Goal: Task Accomplishment & Management: Use online tool/utility

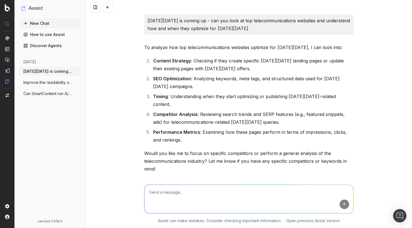
scroll to position [454, 0]
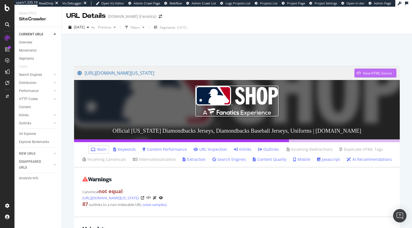
click at [357, 73] on icon "button" at bounding box center [358, 72] width 4 height 3
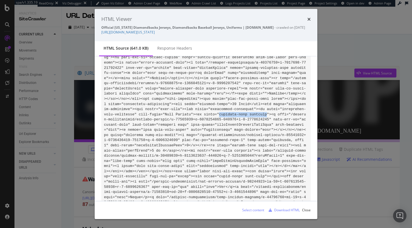
copy code "previous-page disabled"
drag, startPoint x: 268, startPoint y: 125, endPoint x: 220, endPoint y: 126, distance: 47.6
click at [25, 73] on div "HTML Viewer Official Arizona Diamondbacks Jerseys, Diamondbacks Baseball Jersey…" at bounding box center [206, 114] width 412 height 228
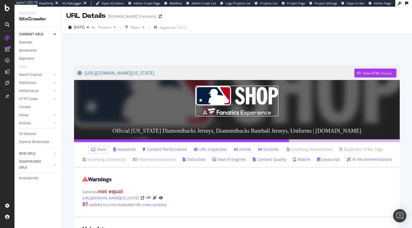
drag, startPoint x: 30, startPoint y: 104, endPoint x: 172, endPoint y: 22, distance: 163.5
click at [366, 72] on div "View HTML Source" at bounding box center [377, 73] width 29 height 5
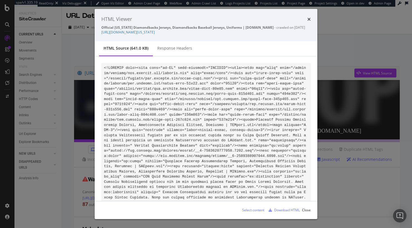
drag, startPoint x: 261, startPoint y: 31, endPoint x: 141, endPoint y: 0, distance: 123.8
click at [0, 0] on div "HTML Viewer Official Arizona Diamondbacks Jerseys, Diamondbacks Baseball Jersey…" at bounding box center [206, 114] width 412 height 228
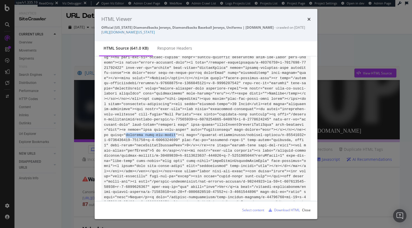
copy code "selected show-for-large"
drag, startPoint x: 176, startPoint y: 146, endPoint x: 127, endPoint y: 147, distance: 48.7
drag, startPoint x: 272, startPoint y: 125, endPoint x: 195, endPoint y: 126, distance: 76.5
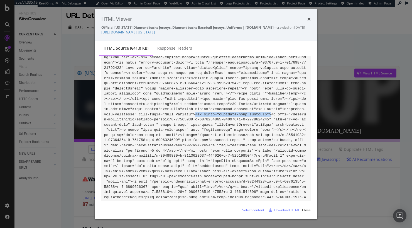
copy code "<li class="previous-page disabled">"
click at [199, 38] on div "HTML Viewer Official Arizona Diamondbacks Jerseys, Diamondbacks Baseball Jersey…" at bounding box center [206, 25] width 223 height 32
click at [155, 34] on link "https://www.mlbshop.com/arizona-diamondbacks/jerseys-replica/t-25336315+d-67617…" at bounding box center [127, 32] width 53 height 5
drag, startPoint x: 213, startPoint y: 162, endPoint x: 251, endPoint y: 162, distance: 37.6
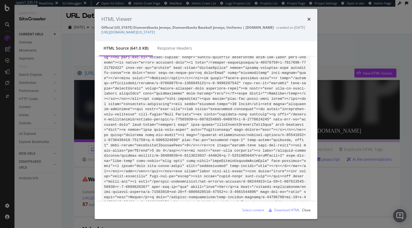
drag, startPoint x: 267, startPoint y: 125, endPoint x: 220, endPoint y: 125, distance: 47.3
copy code "previous-page disabled"
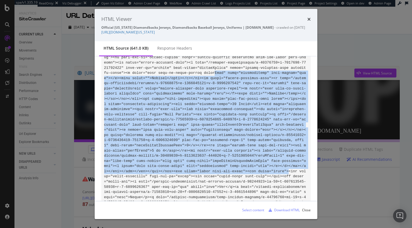
copy code "Icon" role="presentation" aria-hidden="true"></i><span class="">Jerseys</span><…"
drag, startPoint x: 216, startPoint y: 85, endPoint x: 289, endPoint y: 182, distance: 121.6
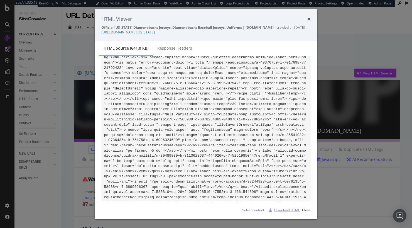
click at [287, 210] on div "Download HTML" at bounding box center [287, 209] width 26 height 5
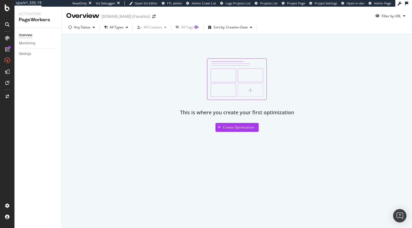
click at [247, 169] on div "Overview MLBShop.com (Fanatics) Filter by URL Any Status All Types All Creators…" at bounding box center [237, 117] width 350 height 221
click at [238, 126] on div "Create Optimization" at bounding box center [238, 127] width 31 height 5
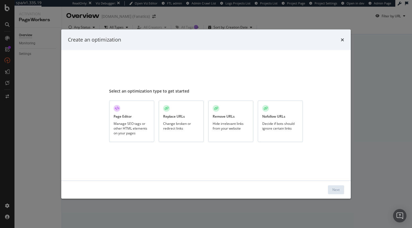
click at [214, 69] on div "Select an optimization type to get started Page Editor Manage SEO tags or other…" at bounding box center [206, 114] width 194 height 117
click at [132, 116] on div "Page Editor Manage SEO tags or other HTML elements on your pages" at bounding box center [131, 120] width 45 height 41
click at [341, 188] on button "Next" at bounding box center [336, 189] width 16 height 9
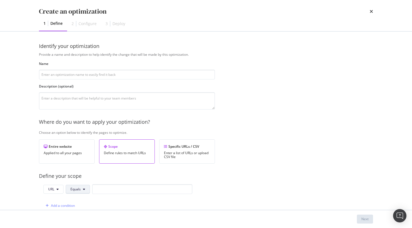
click at [74, 186] on span "Equals" at bounding box center [75, 188] width 10 height 5
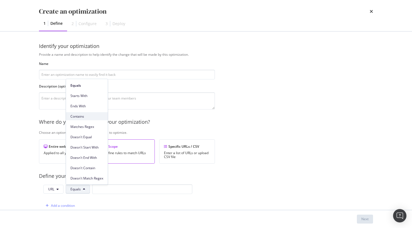
click at [89, 120] on div "Contains" at bounding box center [87, 116] width 42 height 8
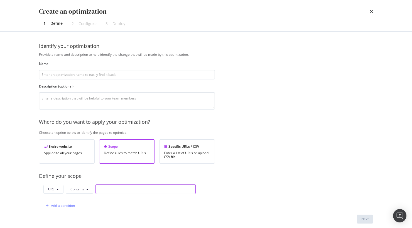
click at [115, 187] on input "modal" at bounding box center [145, 189] width 100 height 10
type input "-"
type input "jerseys-"
click at [249, 181] on div "Provide a name and description to help identify the change that will be made by…" at bounding box center [206, 202] width 334 height 300
click at [128, 73] on input "modal" at bounding box center [127, 75] width 176 height 10
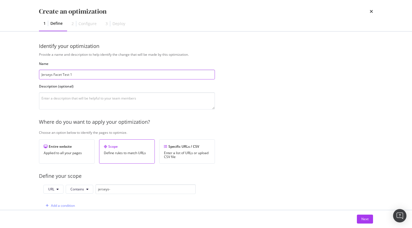
type input "Jerseys Facet Test 1"
click at [344, 142] on div "Provide a name and description to help identify the change that will be made by…" at bounding box center [206, 202] width 334 height 300
click at [363, 215] on div "Next" at bounding box center [364, 219] width 7 height 8
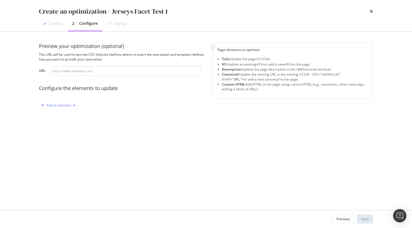
click at [58, 105] on div "Add an element" at bounding box center [58, 105] width 24 height 3
click at [61, 144] on div "Canonical" at bounding box center [61, 143] width 15 height 5
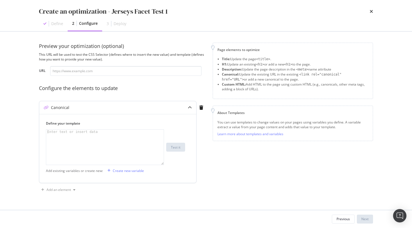
click at [67, 136] on div "modal" at bounding box center [104, 151] width 117 height 44
click at [137, 169] on div "Create new variable" at bounding box center [128, 170] width 31 height 5
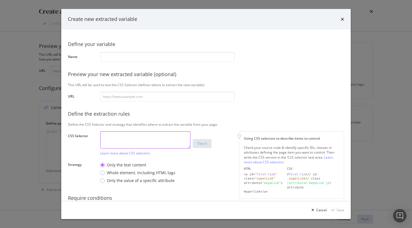
click at [140, 141] on textarea "modal" at bounding box center [145, 139] width 90 height 17
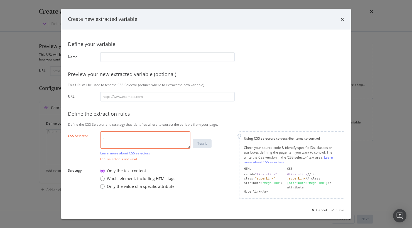
paste textarea "previous-page disabled"
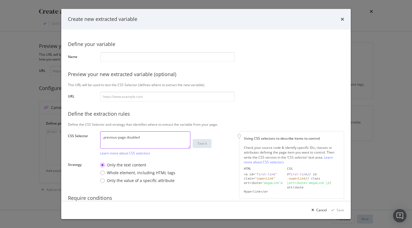
click at [127, 136] on textarea ".previous-page disabled" at bounding box center [145, 139] width 90 height 17
type textarea ".previous-page.disabled"
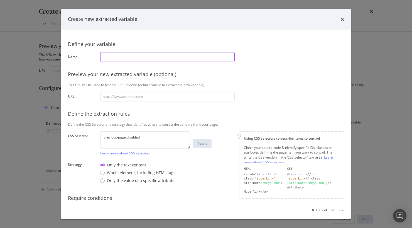
click at [187, 61] on input "modal" at bounding box center [167, 57] width 134 height 10
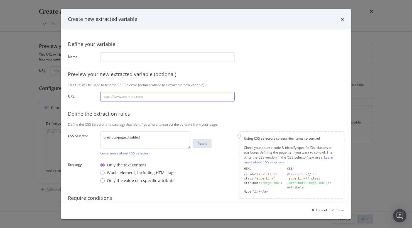
click at [176, 100] on input "modal" at bounding box center [167, 97] width 134 height 10
paste input "https://www.mlbshop.com/arizona-diamondbacks/jerseys-replica/t-25336315+d-67617…"
type input "https://www.mlbshop.com/arizona-diamondbacks/jerseys-replica/t-25336315+d-67617…"
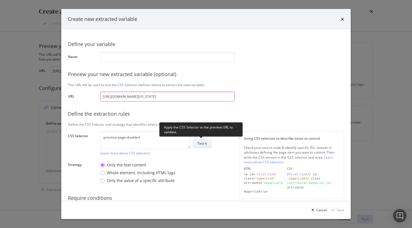
type input "https://www.mlbshop.com/arizona-diamondbacks/jerseys-replica/t-25336315+d-67617…"
click at [203, 141] on div "Test it" at bounding box center [201, 143] width 9 height 5
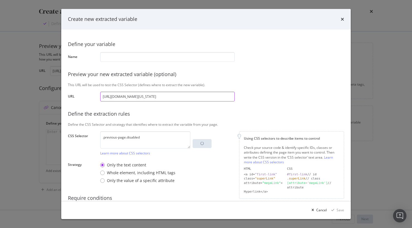
scroll to position [0, 54]
drag, startPoint x: 216, startPoint y: 99, endPoint x: 315, endPoint y: 107, distance: 99.4
click at [315, 107] on div "Define your variable Name Preview your new extracted variable (optional) This U…" at bounding box center [206, 129] width 276 height 186
click at [255, 110] on div "Define your variable Name Preview your new extracted variable (optional) This U…" at bounding box center [206, 129] width 276 height 186
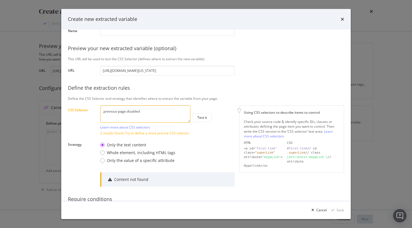
scroll to position [36, 0]
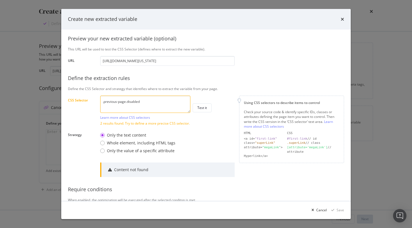
click at [160, 105] on textarea ".previous-page.disabled" at bounding box center [145, 103] width 90 height 17
click at [160, 106] on textarea ".previous-page.disabled" at bounding box center [145, 103] width 90 height 17
paste textarea "selected show-for-large"
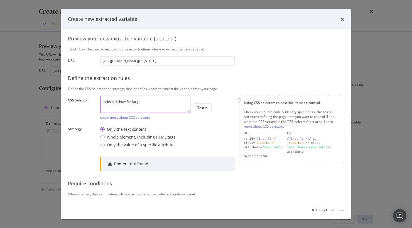
click at [118, 102] on textarea ".selected show-for-large" at bounding box center [145, 103] width 90 height 17
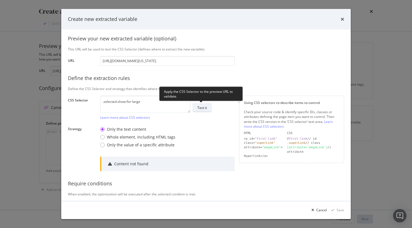
click at [204, 108] on div "Test it" at bounding box center [201, 107] width 9 height 5
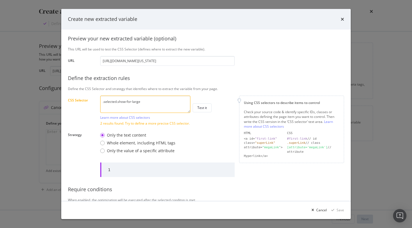
click at [154, 106] on textarea ".selected.show-for-large" at bounding box center [145, 103] width 90 height 17
paste textarea "li.previous-page.disabled > a[href="/arizona-diamondbacks/jerseys-replica/t-253…"
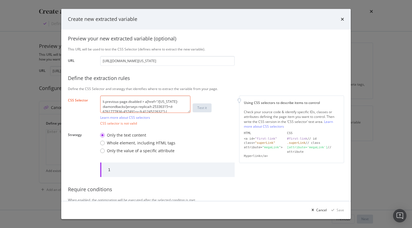
scroll to position [15, 0]
drag, startPoint x: 145, startPoint y: 101, endPoint x: 164, endPoint y: 135, distance: 39.4
click at [164, 136] on div "Define your variable Name Preview your new extracted variable (optional) This U…" at bounding box center [206, 107] width 276 height 213
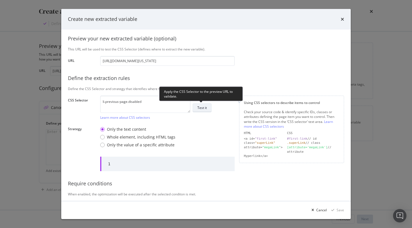
click at [204, 107] on div "Test it" at bounding box center [201, 107] width 9 height 5
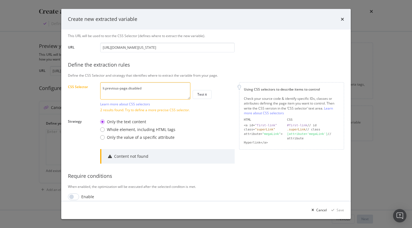
scroll to position [55, 0]
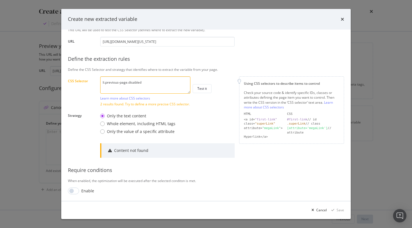
click at [159, 83] on textarea "li.previous-page.disabled" at bounding box center [145, 84] width 90 height 17
paste textarea "body > div.layout-row > div > div:nth-child(8) > div.layout-column.center-colum…"
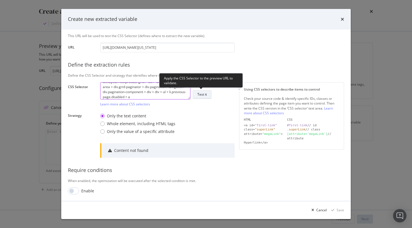
type textarea "body > div.layout-row > div > div:nth-child(8) > div.layout-column.center-colum…"
click at [206, 94] on div "Test it" at bounding box center [201, 94] width 9 height 5
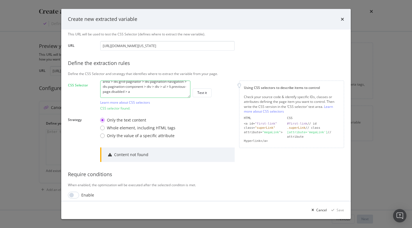
scroll to position [51, 0]
click at [158, 125] on div "Whole element, including HTML tags" at bounding box center [141, 128] width 68 height 6
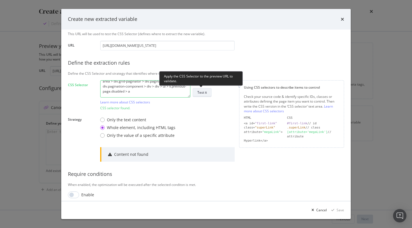
click at [203, 92] on div "Test it" at bounding box center [201, 92] width 9 height 5
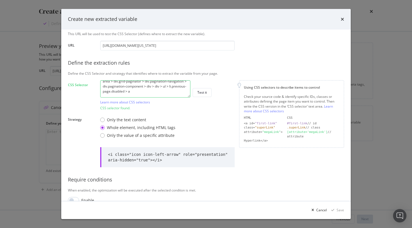
scroll to position [0, 0]
drag, startPoint x: 159, startPoint y: 93, endPoint x: 88, endPoint y: 46, distance: 85.1
click at [88, 46] on div "Define your variable Name Preview your new extracted variable (optional) This U…" at bounding box center [206, 94] width 276 height 218
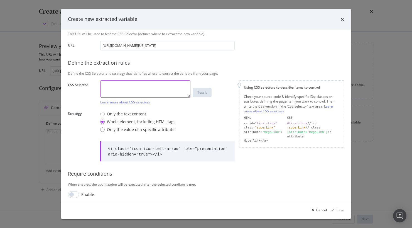
paste textarea "body > div.layout-row > div > div:nth-child(8) > div.layout-column.center-colum…"
drag, startPoint x: 183, startPoint y: 88, endPoint x: 96, endPoint y: 63, distance: 90.1
click at [96, 63] on div "Define your variable Name Preview your new extracted variable (optional) This U…" at bounding box center [206, 91] width 276 height 212
click at [104, 87] on textarea "ul > li.previous-page.disabled > a" at bounding box center [145, 88] width 90 height 17
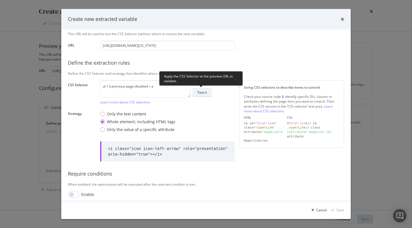
click at [203, 91] on div "Test it" at bounding box center [201, 92] width 9 height 5
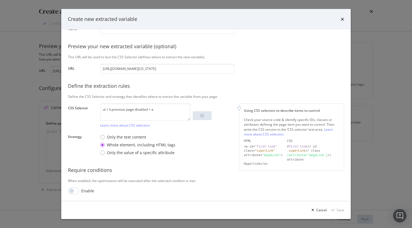
scroll to position [51, 0]
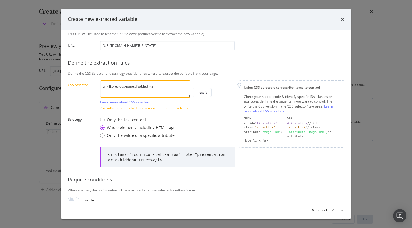
click at [149, 86] on textarea "ul > li.previous-page.disabled > a" at bounding box center [145, 88] width 90 height 17
paste textarea "body > div.layout-row > div > div:nth-child(8) > div.layout-column.center-colum…"
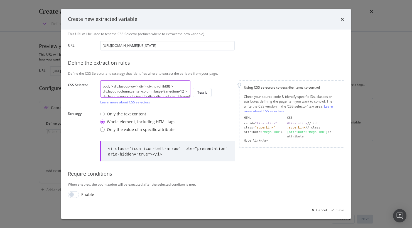
scroll to position [16, 0]
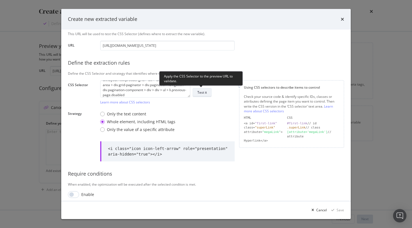
click at [205, 92] on div "Test it" at bounding box center [201, 92] width 9 height 5
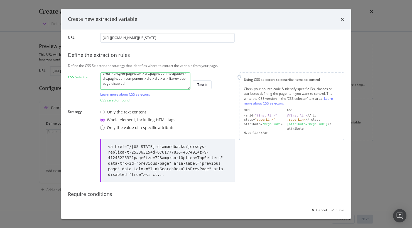
scroll to position [58, 0]
click at [170, 85] on textarea "body > div.layout-row > div > div:nth-child(8) > div.layout-column.center-colum…" at bounding box center [145, 81] width 90 height 17
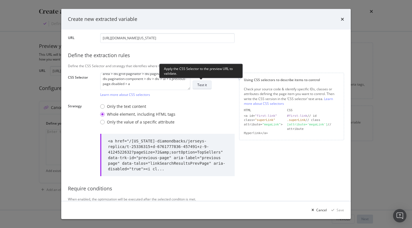
click at [205, 85] on div "Test it" at bounding box center [201, 84] width 9 height 5
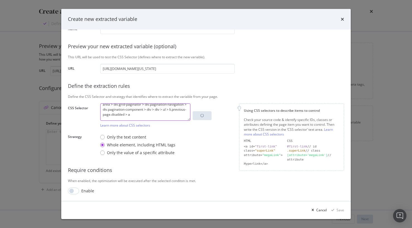
click at [169, 117] on textarea "body > div.layout-row > div > div:nth-child(8) > div.layout-column.center-colum…" at bounding box center [145, 111] width 90 height 17
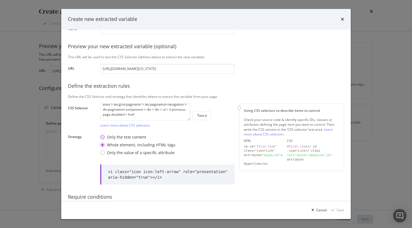
click at [140, 137] on div "Only the text content" at bounding box center [126, 137] width 39 height 6
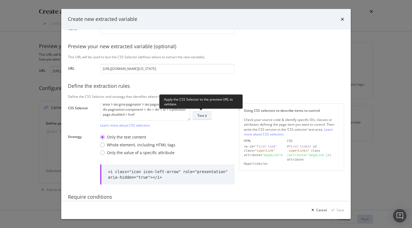
click at [197, 116] on button "Test it" at bounding box center [202, 115] width 19 height 9
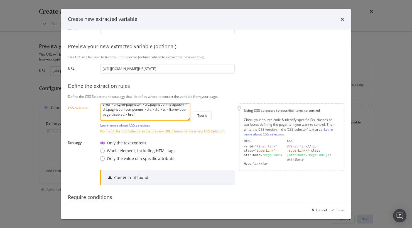
click at [177, 115] on textarea "body > div.layout-row > div > div:nth-child(8) > div.layout-column.center-colum…" at bounding box center [145, 111] width 90 height 17
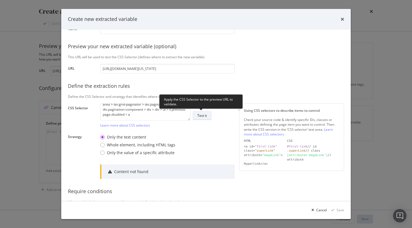
click at [204, 117] on div "Test it" at bounding box center [201, 115] width 9 height 5
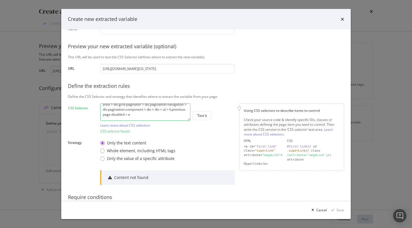
click at [160, 121] on div "body > div.layout-row > div > div:nth-child(8) > div.layout-column.center-colum…" at bounding box center [145, 115] width 90 height 24
drag, startPoint x: 164, startPoint y: 114, endPoint x: 48, endPoint y: 68, distance: 125.4
click at [48, 68] on div "Create new extracted variable Define your variable Name Preview your new extrac…" at bounding box center [206, 114] width 412 height 228
paste textarea "selected.show-for-large"
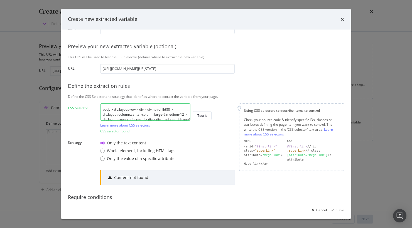
scroll to position [16, 0]
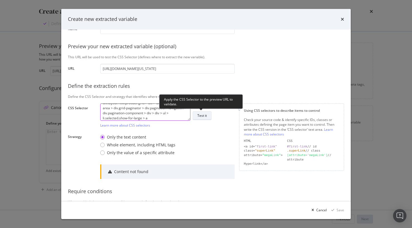
type textarea "body > div.layout-row > div > div:nth-child(8) > div.layout-column.center-colum…"
click at [202, 115] on div "Test it" at bounding box center [201, 115] width 9 height 5
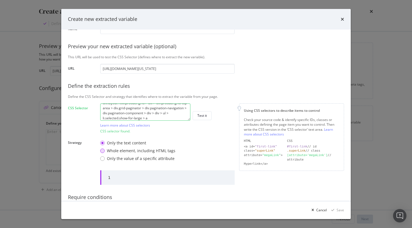
click at [151, 149] on div "Whole element, including HTML tags" at bounding box center [141, 151] width 68 height 6
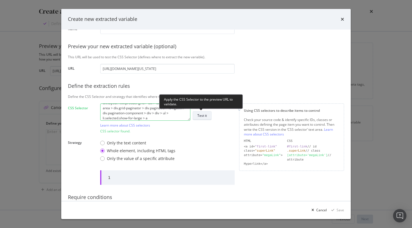
click at [201, 113] on div "Test it" at bounding box center [201, 115] width 9 height 5
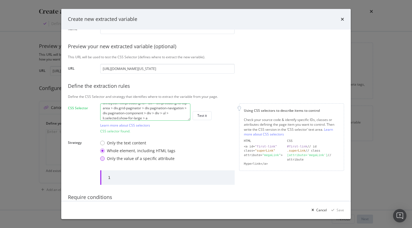
click at [164, 157] on div "Only the value of a specific attribute" at bounding box center [141, 159] width 68 height 6
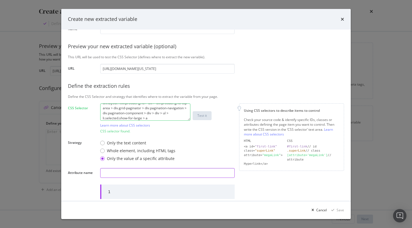
click at [157, 172] on input "modal" at bounding box center [167, 173] width 134 height 10
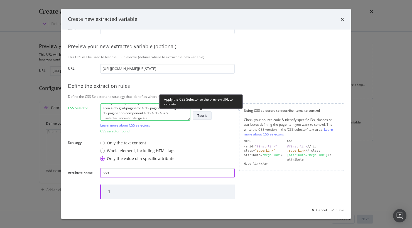
type input "href"
click at [208, 115] on button "Test it" at bounding box center [202, 115] width 19 height 9
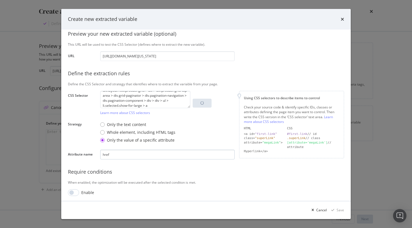
scroll to position [42, 0]
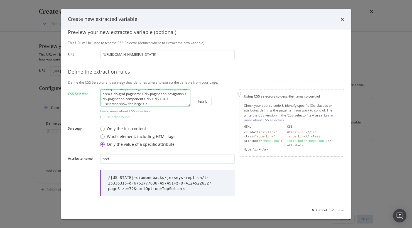
click at [161, 101] on textarea "body > div.layout-row > div > div:nth-child(8) > div.layout-column.center-colum…" at bounding box center [145, 97] width 90 height 17
paste textarea "previous-page.disabled"
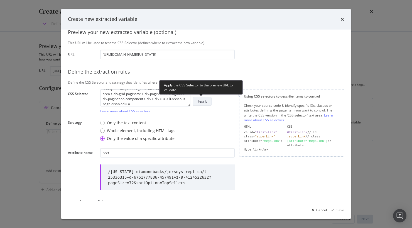
click at [203, 100] on div "Test it" at bounding box center [201, 101] width 9 height 5
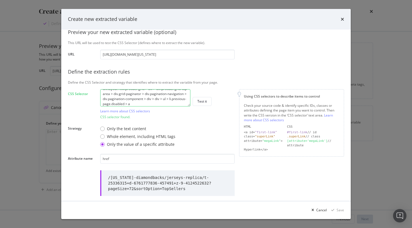
scroll to position [0, 0]
drag, startPoint x: 184, startPoint y: 98, endPoint x: 107, endPoint y: 69, distance: 82.6
click at [107, 69] on div "Define your variable Name Preview your new extracted variable (optional) This U…" at bounding box center [206, 113] width 276 height 238
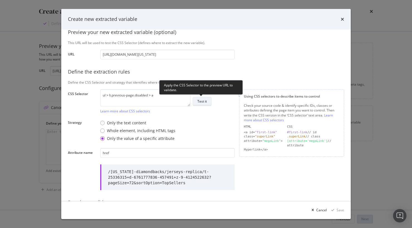
click at [206, 100] on div "Test it" at bounding box center [201, 101] width 9 height 5
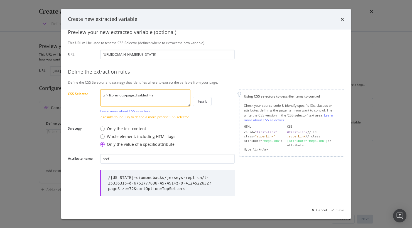
click at [170, 99] on textarea "ul > li.previous-page.disabled > a" at bounding box center [145, 97] width 90 height 17
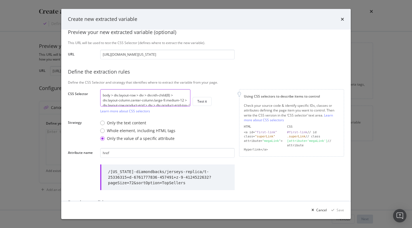
click at [170, 100] on textarea "body > div.layout-row > div > div:nth-child(8) > div.layout-column.center-colum…" at bounding box center [145, 97] width 90 height 17
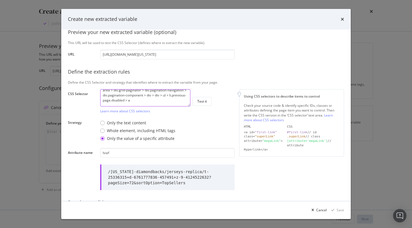
drag, startPoint x: 171, startPoint y: 100, endPoint x: 170, endPoint y: 106, distance: 6.4
click at [170, 106] on div "body > div.layout-row > div > div:nth-child(8) > div.layout-column.center-colum…" at bounding box center [145, 101] width 90 height 24
click at [173, 102] on textarea "body > div.layout-row > div > div:nth-child(8) > div.layout-column.center-colum…" at bounding box center [145, 97] width 90 height 17
click at [119, 97] on textarea "body > div.layout-row > div > div:nth-child(8) > div.layout-column.center-colum…" at bounding box center [145, 97] width 90 height 17
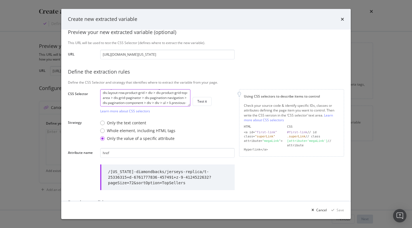
scroll to position [0, 0]
drag, startPoint x: 157, startPoint y: 93, endPoint x: 95, endPoint y: 75, distance: 64.4
click at [95, 75] on div "Define your variable Name Preview your new extracted variable (optional) This U…" at bounding box center [206, 110] width 276 height 232
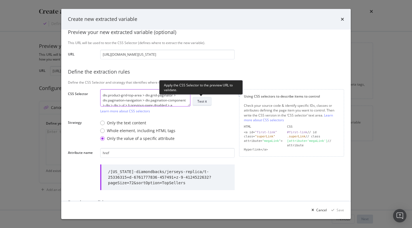
type textarea "div.product-grid-top-area > div.grid-paginator > div.pagination-navigation > di…"
click at [207, 100] on button "Test it" at bounding box center [202, 101] width 19 height 9
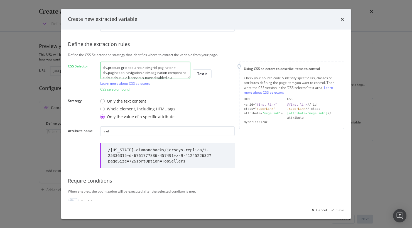
scroll to position [70, 0]
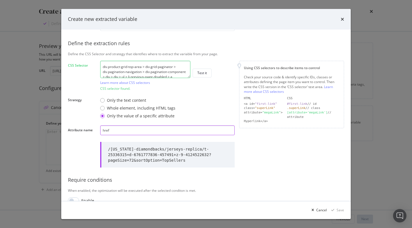
click at [175, 128] on input "href" at bounding box center [167, 130] width 134 height 10
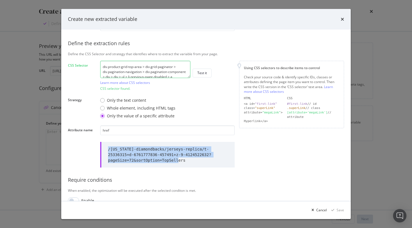
drag, startPoint x: 187, startPoint y: 161, endPoint x: 96, endPoint y: 151, distance: 91.5
click at [96, 151] on div "Define your variable Name Preview your new extracted variable (optional) This U…" at bounding box center [206, 85] width 276 height 238
copy div "/arizona-diamondbacks/jerseys-replica/t-25336315+d-6761777836-457491+z-9-412452…"
click at [252, 144] on div "Define your variable Name Preview your new extracted variable (optional) This U…" at bounding box center [206, 85] width 276 height 238
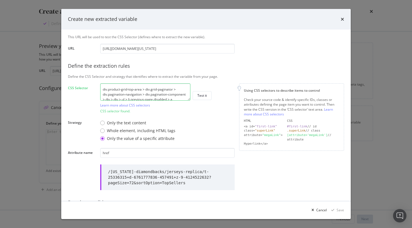
scroll to position [0, 0]
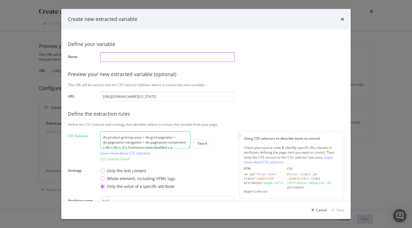
click at [169, 55] on input "modal" at bounding box center [167, 57] width 134 height 10
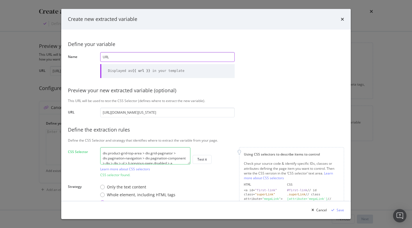
type input "URL"
click at [260, 83] on div "Define your variable Name URL Displayed as {{ url }} in your template Preview y…" at bounding box center [206, 163] width 276 height 254
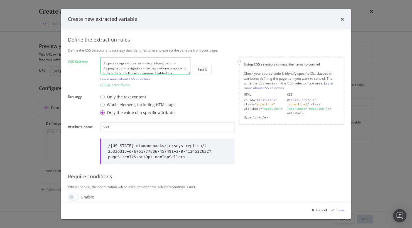
scroll to position [96, 0]
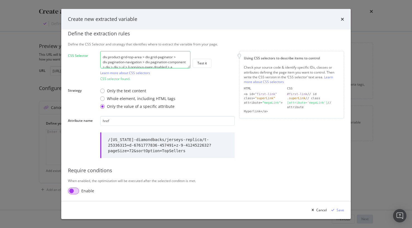
click at [73, 191] on input "modal" at bounding box center [73, 190] width 11 height 7
checkbox input "true"
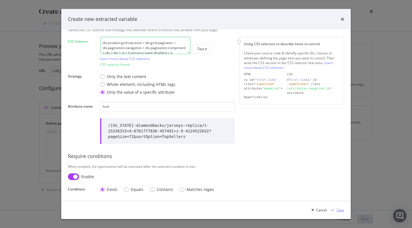
click at [341, 209] on div "Save" at bounding box center [340, 209] width 8 height 5
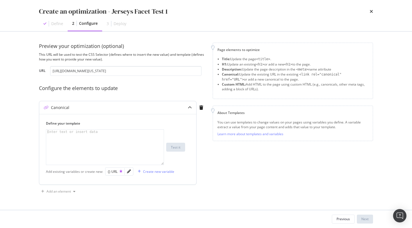
click at [118, 142] on div "modal" at bounding box center [104, 151] width 117 height 44
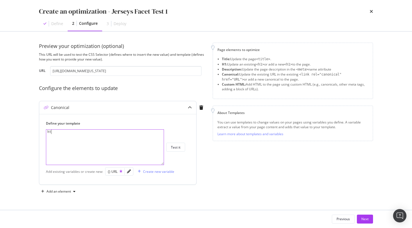
type textarea "h"
click at [119, 143] on div "modal" at bounding box center [104, 151] width 117 height 44
paste textarea "https://www.mlbshop.com"
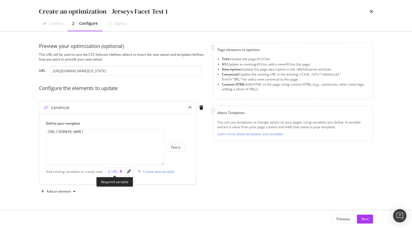
click at [115, 172] on div "{} URL" at bounding box center [115, 171] width 14 height 5
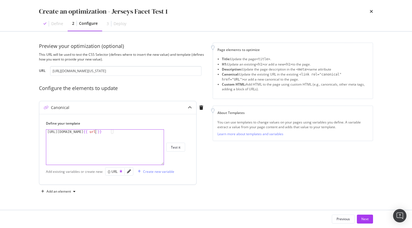
click at [95, 132] on div "https://www.mlbshop.com {{ url }}" at bounding box center [104, 151] width 117 height 44
type textarea "https://www.mlbshop.com{{ url }}"
click at [144, 141] on div "https://www.mlbshop.com {{ url }}" at bounding box center [104, 151] width 117 height 44
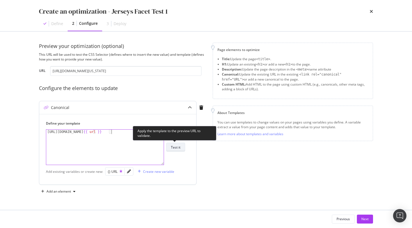
click at [176, 151] on button "Test it" at bounding box center [175, 146] width 19 height 9
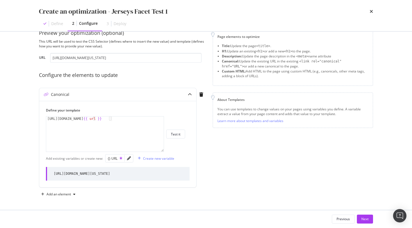
scroll to position [23, 0]
click at [364, 219] on div "Next" at bounding box center [364, 218] width 7 height 5
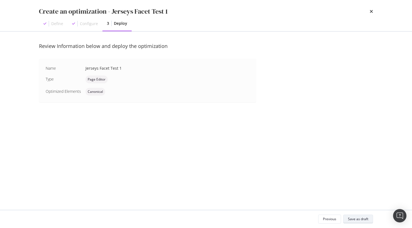
scroll to position [0, 0]
click at [331, 219] on div "Previous" at bounding box center [329, 218] width 13 height 5
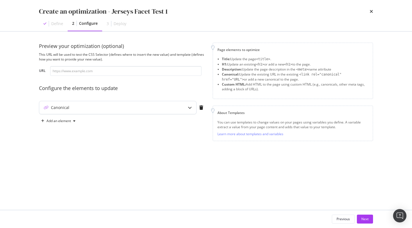
click at [190, 107] on icon "modal" at bounding box center [190, 107] width 4 height 4
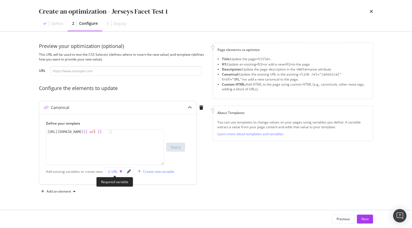
click at [114, 173] on div "{} URL" at bounding box center [115, 171] width 14 height 5
type textarea "https://www.mlbshop.com{{ url }} {{ url }}"
click at [128, 173] on icon "pencil" at bounding box center [129, 171] width 4 height 4
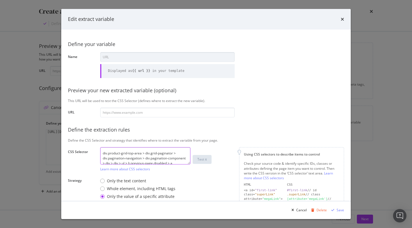
scroll to position [5, 0]
drag, startPoint x: 101, startPoint y: 153, endPoint x: 188, endPoint y: 191, distance: 94.1
click at [188, 191] on div "Define your variable Name URL Displayed as {{ url }} in your template Preview y…" at bounding box center [206, 151] width 276 height 230
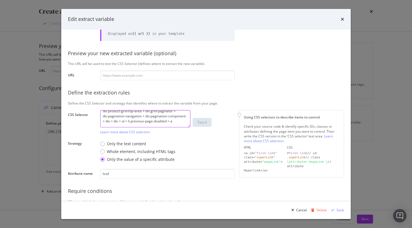
scroll to position [43, 0]
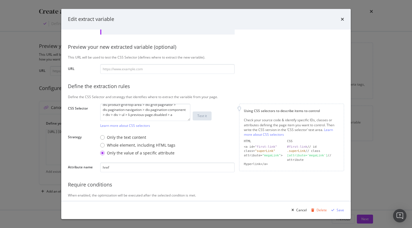
click at [220, 128] on div "Define your variable Name URL Displayed as {{ url }} in your template Preview y…" at bounding box center [206, 108] width 276 height 230
click at [339, 211] on div "Save" at bounding box center [340, 209] width 8 height 5
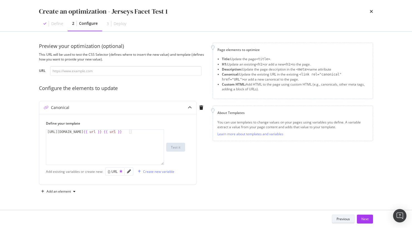
click at [344, 221] on div "Previous" at bounding box center [342, 219] width 13 height 8
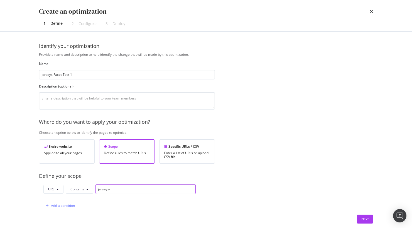
click at [126, 191] on input "jerseys-" at bounding box center [145, 189] width 100 height 10
paste input "https://www.mlbshop.com/arizona-diamondbacks/jerseys-replica/t-25336315+d-67617…"
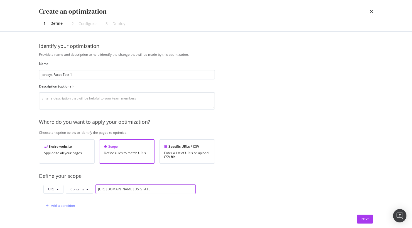
type input "https://www.mlbshop.com/arizona-diamondbacks/jerseys-replica/t-25336315+d-67617…"
click at [230, 190] on div "Provide a name and description to help identify the change that will be made by…" at bounding box center [206, 202] width 334 height 300
click at [83, 188] on span "Contains" at bounding box center [77, 188] width 14 height 5
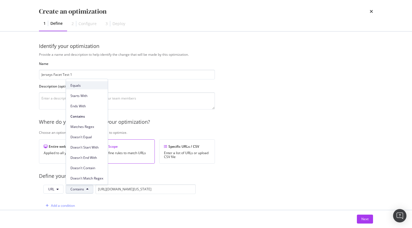
click at [88, 84] on span "Equals" at bounding box center [86, 85] width 33 height 5
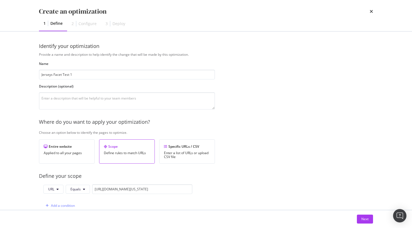
click at [240, 190] on div "Provide a name and description to help identify the change that will be made by…" at bounding box center [206, 202] width 334 height 300
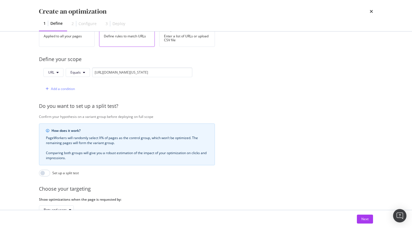
scroll to position [154, 0]
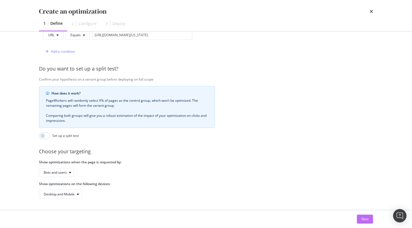
click at [370, 215] on button "Next" at bounding box center [365, 218] width 16 height 9
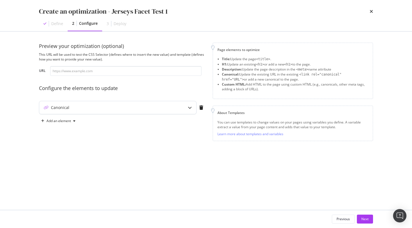
click at [189, 107] on icon "modal" at bounding box center [190, 107] width 4 height 4
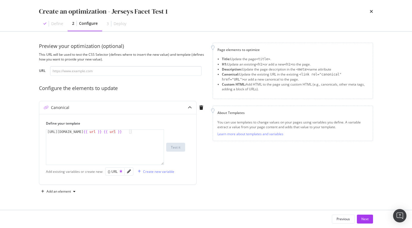
click at [231, 166] on div "Page elements to optimize Title: Update the page <title> . H1: Update an existi…" at bounding box center [293, 119] width 160 height 153
drag, startPoint x: 144, startPoint y: 139, endPoint x: 112, endPoint y: 134, distance: 32.2
click at [112, 134] on div "https://www.mlbshop.com {{ url }} {{ url }}" at bounding box center [104, 151] width 117 height 44
type textarea "https://www.mlbshop.com{{ url }}"
click at [229, 161] on div "Page elements to optimize Title: Update the page <title> . H1: Update an existi…" at bounding box center [293, 119] width 160 height 153
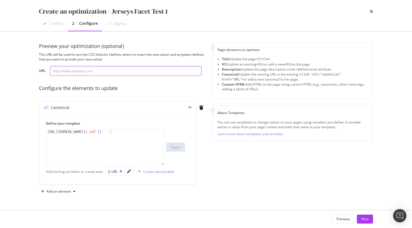
click at [120, 67] on input "modal" at bounding box center [125, 71] width 151 height 10
paste input "https://www.mlbshop.com/arizona-diamondbacks/jerseys-replica/t-25336315+d-67617…"
type input "https://www.mlbshop.com/arizona-diamondbacks/jerseys-replica/t-25336315+d-67617…"
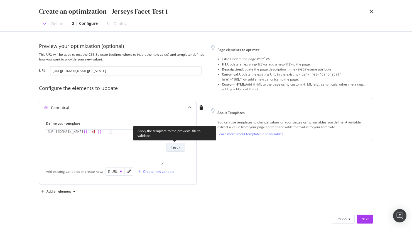
scroll to position [0, 0]
click at [173, 145] on div "Test it" at bounding box center [175, 147] width 9 height 5
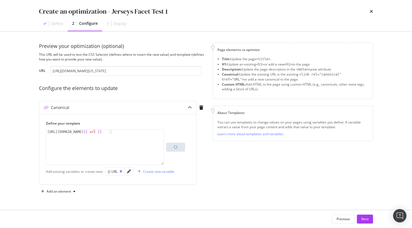
click at [205, 158] on div "Canonical Define your template https://www.mlbshop.com{{ url }} https://www.mlb…" at bounding box center [122, 144] width 167 height 86
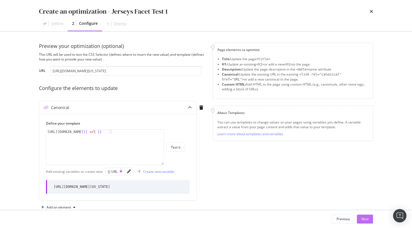
click at [363, 220] on div "Next" at bounding box center [364, 218] width 7 height 5
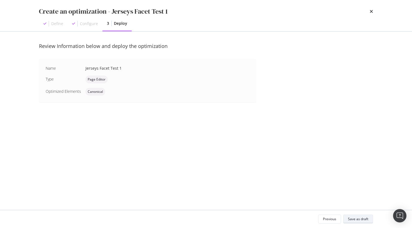
click at [357, 220] on div "Save as draft" at bounding box center [358, 218] width 20 height 5
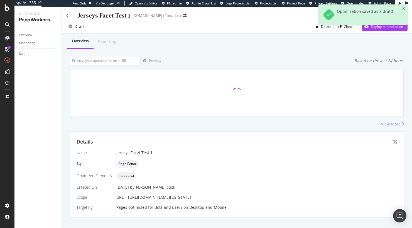
click at [307, 124] on div "View More" at bounding box center [237, 124] width 334 height 6
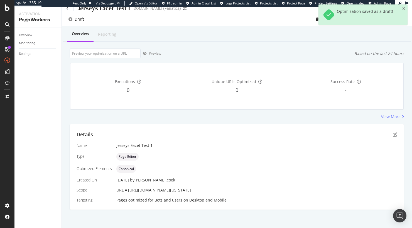
scroll to position [6, 0]
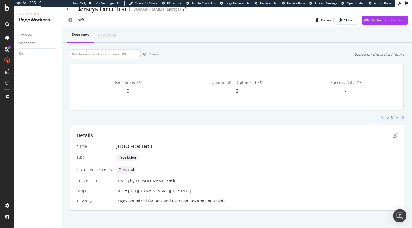
click at [279, 58] on div "Preview Based on the last 24 hours" at bounding box center [237, 54] width 334 height 10
click at [121, 55] on input "url" at bounding box center [105, 54] width 71 height 10
paste input "https://www.mlbshop.com/arizona-diamondbacks/jerseys-replica/t-25336315+d-67617…"
type input "https://www.mlbshop.com/arizona-diamondbacks/jerseys-replica/t-25336315+d-67617…"
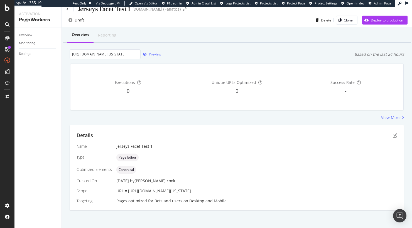
scroll to position [0, 0]
click at [152, 55] on div "Preview" at bounding box center [155, 54] width 12 height 5
click at [228, 120] on div "Overview Reporting https://www.mlbshop.com/arizona-diamondbacks/jerseys-replica…" at bounding box center [237, 128] width 350 height 203
click at [234, 59] on div "Executions 0 Unique URLs Optimized 0 Success Rate -" at bounding box center [237, 87] width 340 height 56
click at [230, 59] on div "Executions 0 Unique URLs Optimized 0 Success Rate -" at bounding box center [237, 87] width 340 height 56
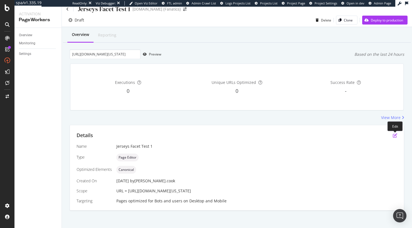
click at [395, 136] on icon "pen-to-square" at bounding box center [395, 135] width 4 height 4
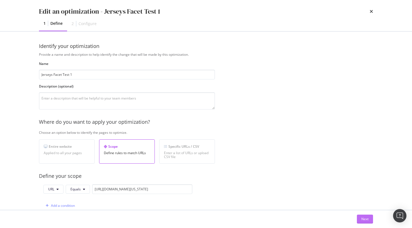
click at [361, 218] on button "Next" at bounding box center [365, 218] width 16 height 9
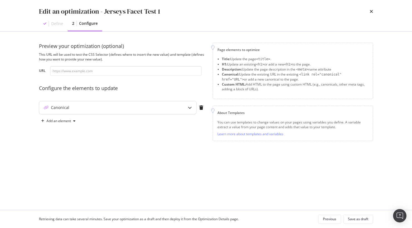
click at [188, 108] on icon "modal" at bounding box center [190, 107] width 4 height 4
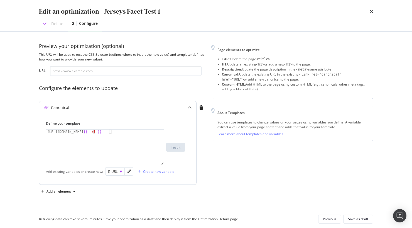
type textarea "https://www.mlbshop.com{{ url }}"
click at [120, 138] on div "https://www.mlbshop.com {{ url }}" at bounding box center [104, 151] width 117 height 44
click at [356, 217] on div "Save as draft" at bounding box center [358, 218] width 20 height 5
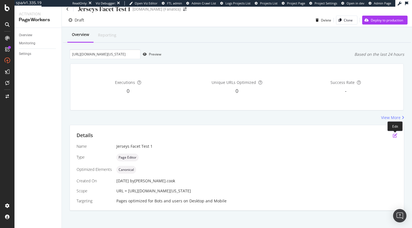
click at [395, 135] on icon "pen-to-square" at bounding box center [395, 135] width 4 height 4
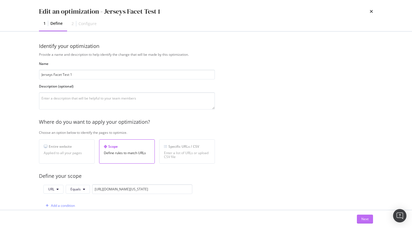
click at [363, 218] on div "Next" at bounding box center [364, 218] width 7 height 5
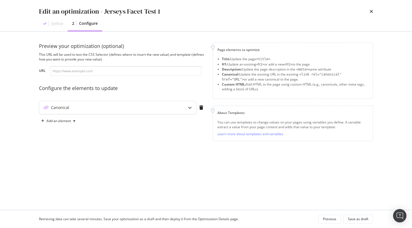
click at [173, 108] on div "Canonical" at bounding box center [106, 108] width 135 height 6
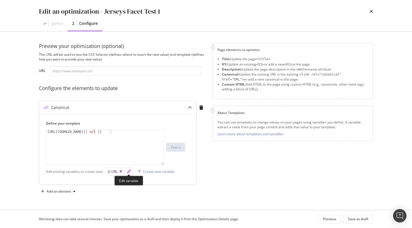
click at [128, 171] on icon "pencil" at bounding box center [129, 171] width 4 height 4
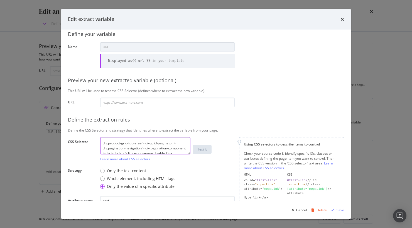
drag, startPoint x: 128, startPoint y: 148, endPoint x: 87, endPoint y: 135, distance: 43.0
click at [87, 135] on div "Define your variable Name URL Displayed as {{ url }} in your template Preview y…" at bounding box center [206, 141] width 276 height 230
type textarea "li.previous-page.disabled > a"
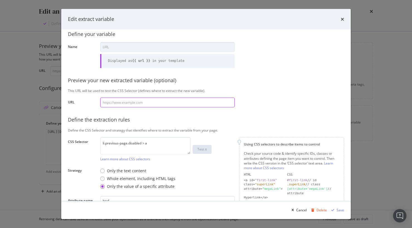
click at [164, 102] on input "modal" at bounding box center [167, 102] width 134 height 10
paste input "https://www.mlbshop.com/arizona-diamondbacks/jerseys-replica/t-25336315+d-67617…"
type input "https://www.mlbshop.com/arizona-diamondbacks/jerseys-replica/t-25336315+d-67617…"
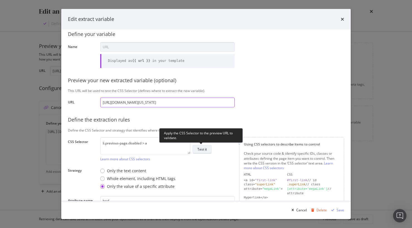
type input "https://www.mlbshop.com/arizona-diamondbacks/jerseys-replica/t-25336315+d-67617…"
click at [203, 152] on div "Test it" at bounding box center [201, 149] width 9 height 8
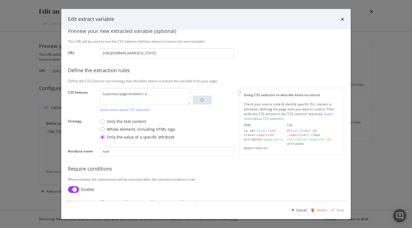
scroll to position [72, 0]
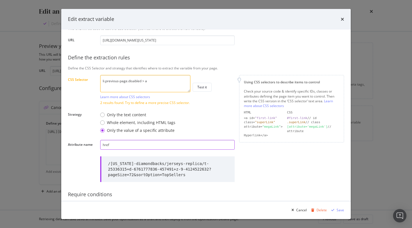
click at [190, 148] on input "href" at bounding box center [167, 145] width 134 height 10
click at [169, 83] on textarea "li.previous-page.disabled > a" at bounding box center [145, 83] width 90 height 17
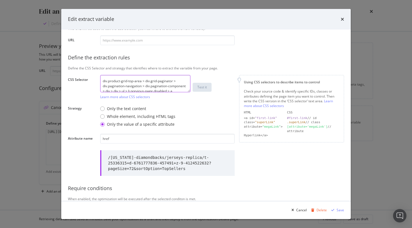
click at [150, 87] on textarea "div.product-grid-top-area > div.grid-paginator > div.pagination-navigation > di…" at bounding box center [145, 83] width 90 height 17
drag, startPoint x: 114, startPoint y: 86, endPoint x: 87, endPoint y: 63, distance: 35.6
click at [87, 63] on div "Define your variable Name URL Displayed as {{ url }} in your template Preview y…" at bounding box center [206, 95] width 276 height 262
type textarea "div > ul > li.previous-page.disabled > a"
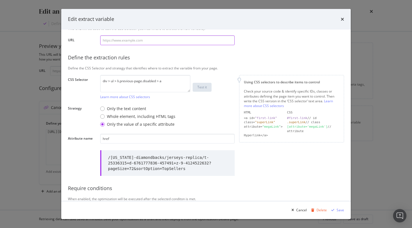
click at [187, 41] on input "modal" at bounding box center [167, 40] width 134 height 10
paste input "https://www.mlbshop.com/arizona-diamondbacks/jerseys-replica/t-25336315+d-67617…"
type input "https://www.mlbshop.com/arizona-diamondbacks/jerseys-replica/t-25336315+d-67617…"
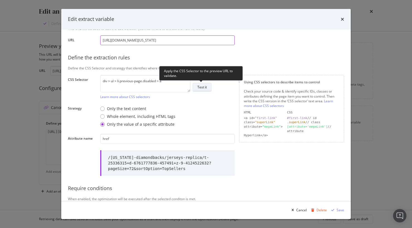
type input "https://www.mlbshop.com/arizona-diamondbacks/jerseys-replica/t-25336315+d-67617…"
click at [200, 87] on div "Test it" at bounding box center [201, 87] width 9 height 5
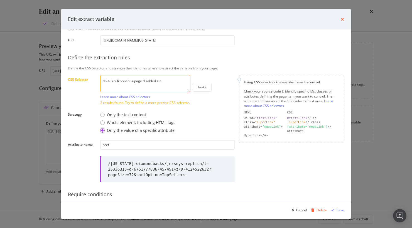
click at [343, 19] on icon "times" at bounding box center [342, 19] width 3 height 4
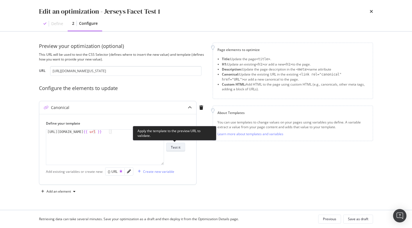
click at [177, 146] on div "Test it" at bounding box center [175, 147] width 9 height 5
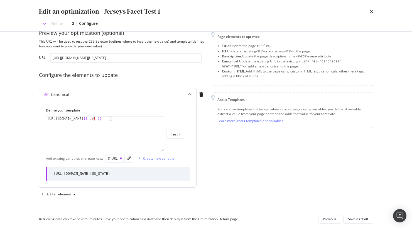
scroll to position [23, 0]
click at [372, 11] on icon "times" at bounding box center [371, 11] width 3 height 4
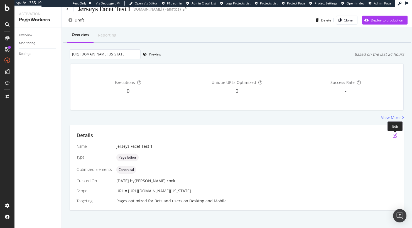
click at [394, 135] on icon "pen-to-square" at bounding box center [395, 135] width 4 height 4
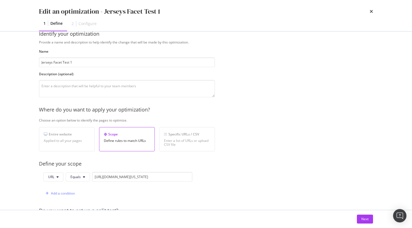
scroll to position [11, 0]
click at [258, 94] on div "Provide a name and description to help identify the change that will be made by…" at bounding box center [206, 191] width 334 height 300
click at [159, 91] on textarea "modal" at bounding box center [127, 89] width 176 height 17
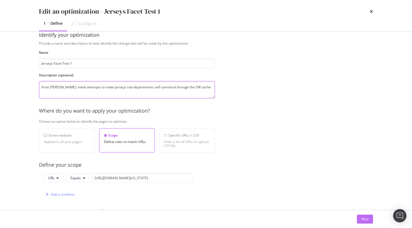
type textarea "from Steven: initial attempts to make jerseys sub-departments self-canonical th…"
click at [364, 215] on div "Next" at bounding box center [364, 219] width 7 height 8
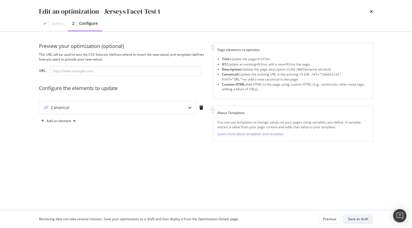
click at [363, 218] on div "Save as draft" at bounding box center [358, 218] width 20 height 5
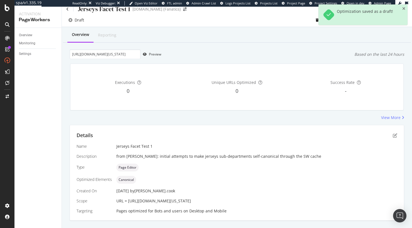
click at [207, 119] on div "View More" at bounding box center [237, 118] width 334 height 6
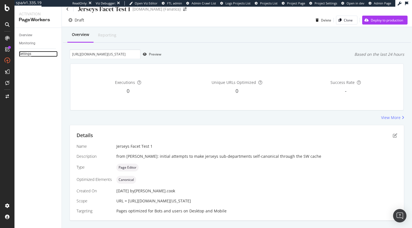
click at [26, 53] on div "Settings" at bounding box center [25, 54] width 12 height 6
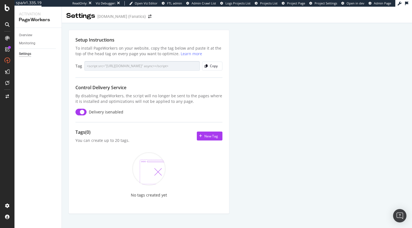
click at [61, 68] on div "Overview Monitoring Settings" at bounding box center [37, 128] width 47 height 200
click at [63, 68] on div "Setup Instructions To install PageWorkers on your website, copy the tag below a…" at bounding box center [237, 128] width 350 height 210
click at [176, 45] on div "Setup Instructions To install PageWorkers on your website, copy the tag below a…" at bounding box center [148, 122] width 161 height 184
click at [28, 35] on div "Overview" at bounding box center [25, 35] width 13 height 6
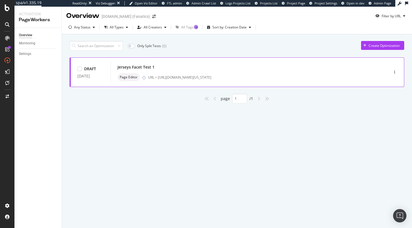
click at [225, 68] on div "Jerseys Facet Test 1" at bounding box center [241, 67] width 248 height 8
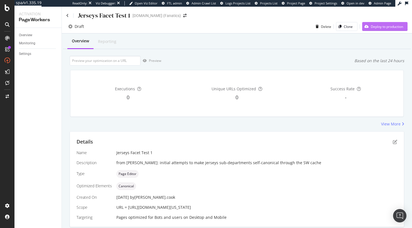
click at [374, 26] on div "Deploy to production" at bounding box center [387, 26] width 32 height 5
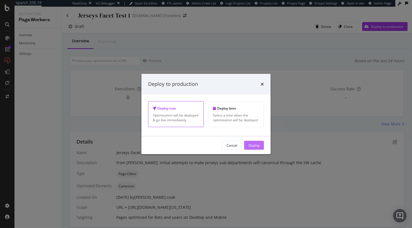
click at [255, 146] on div "Deploy" at bounding box center [253, 144] width 11 height 5
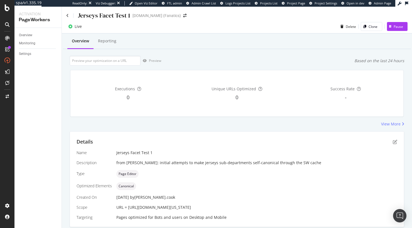
click at [176, 124] on div "View More" at bounding box center [237, 124] width 334 height 6
click at [200, 55] on div "Overview Reporting Preview Based on the last 24 hours Executions 0 Unique URLs …" at bounding box center [237, 139] width 350 height 213
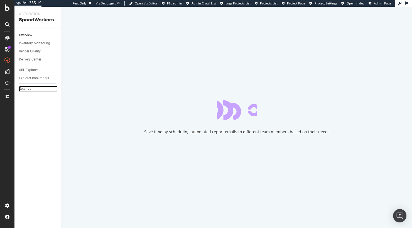
click at [25, 88] on div "Settings" at bounding box center [25, 89] width 12 height 6
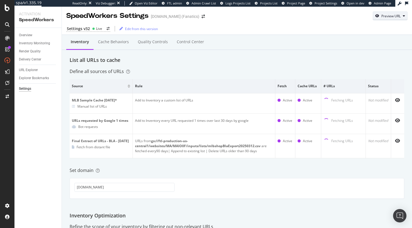
click at [388, 13] on div "Preview URL" at bounding box center [390, 16] width 34 height 8
click at [382, 38] on input "url" at bounding box center [374, 42] width 61 height 10
paste input "[URL][DOMAIN_NAME][US_STATE]"
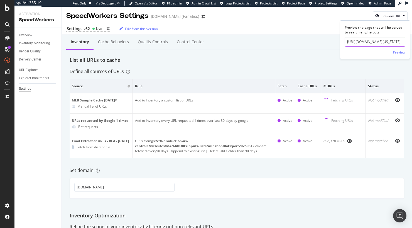
scroll to position [0, 128]
type input "https://www.mlbshop.com/arizona-diamondbacks/jerseys-replica/t-25336315+d-67617…"
click at [400, 54] on div "Preview" at bounding box center [399, 52] width 12 height 5
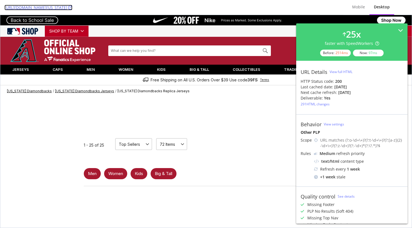
click at [72, 8] on icon at bounding box center [70, 8] width 4 height 4
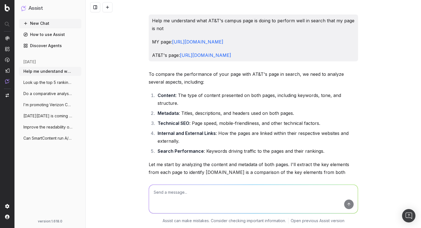
scroll to position [1560, 0]
